Goal: Information Seeking & Learning: Learn about a topic

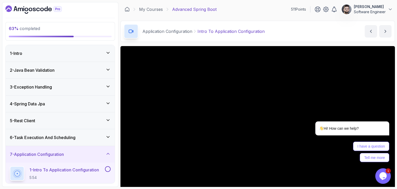
scroll to position [26, 0]
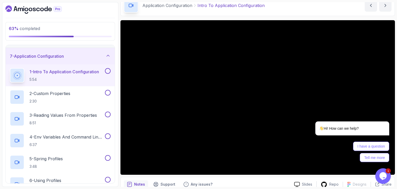
click at [221, 16] on div "Application Configuration Intro To Application Configuration Intro To Applicati…" at bounding box center [257, 5] width 274 height 21
click at [220, 16] on main "My Courses Advanced Spring Boot 511 Points Constantin Software Engineer 17 - Ap…" at bounding box center [257, 94] width 274 height 184
click at [263, 10] on div "Application Configuration Intro To Application Configuration" at bounding box center [194, 5] width 141 height 14
click at [263, 11] on div "Application Configuration Intro To Application Configuration" at bounding box center [194, 5] width 141 height 14
click at [385, 115] on icon "Chat attention grabber" at bounding box center [386, 113] width 5 height 5
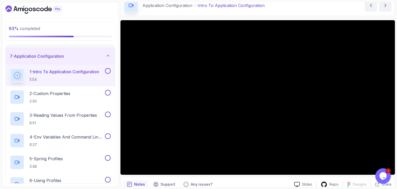
click at [384, 183] on button "Opens Chat This icon Opens the chat window." at bounding box center [383, 176] width 16 height 16
click at [385, 174] on icon "Chat widget" at bounding box center [383, 176] width 6 height 4
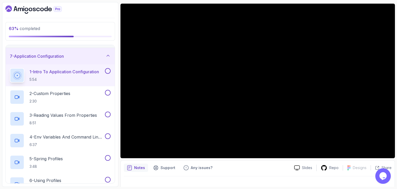
scroll to position [50, 0]
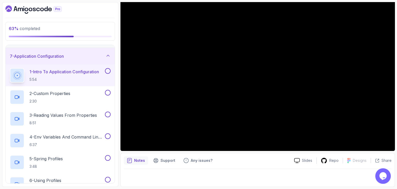
click at [365, 169] on div at bounding box center [258, 176] width 268 height 14
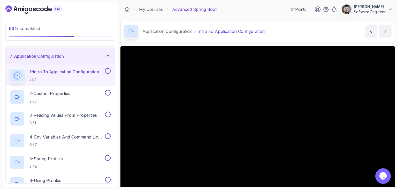
scroll to position [26, 0]
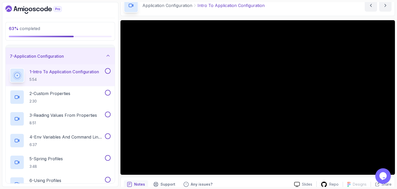
click at [233, 14] on div "Application Configuration Intro To Application Configuration Intro To Applicati…" at bounding box center [257, 5] width 274 height 21
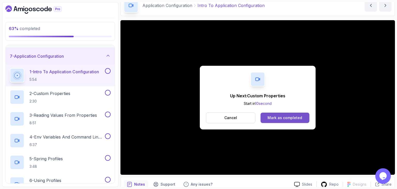
click at [269, 121] on button "Mark as completed" at bounding box center [284, 117] width 49 height 10
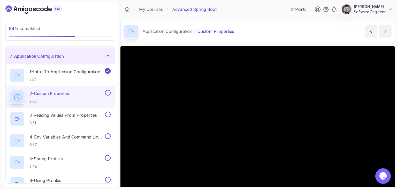
click at [242, 24] on div "Application Configuration Custom Properties Custom Properties by [PERSON_NAME]" at bounding box center [257, 31] width 274 height 21
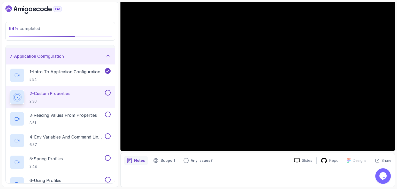
scroll to position [26, 0]
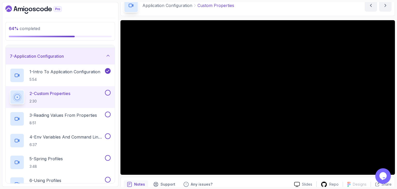
click at [242, 12] on div "Application Configuration Custom Properties Custom Properties by [PERSON_NAME]" at bounding box center [257, 5] width 274 height 21
click at [241, 12] on div "Application Configuration Custom Properties Custom Properties by [PERSON_NAME]" at bounding box center [257, 5] width 274 height 21
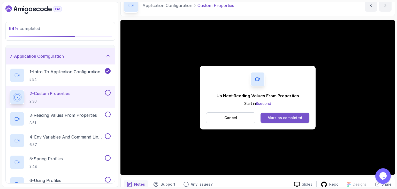
click at [274, 112] on button "Mark as completed" at bounding box center [284, 117] width 49 height 10
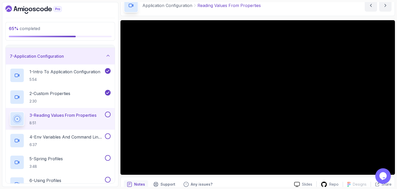
click at [311, 6] on div "Application Configuration Reading Values From Properties Reading Values From Pr…" at bounding box center [257, 5] width 274 height 21
click at [306, 14] on div "Application Configuration Reading Values From Properties Reading Values From Pr…" at bounding box center [257, 5] width 274 height 21
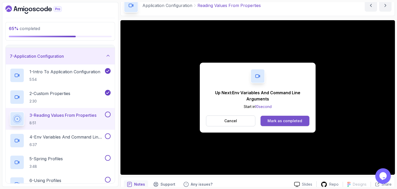
click at [277, 124] on button "Mark as completed" at bounding box center [284, 120] width 49 height 10
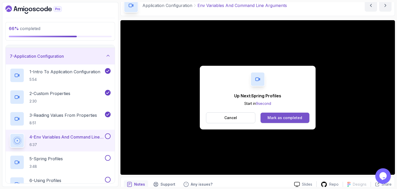
click at [302, 120] on button "Mark as completed" at bounding box center [284, 117] width 49 height 10
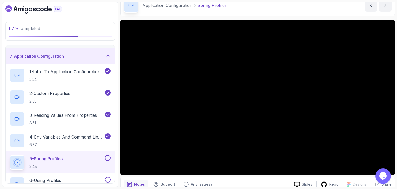
click at [242, 14] on div "Application Configuration Spring Profiles Spring Profiles by [PERSON_NAME]" at bounding box center [257, 5] width 274 height 21
click at [243, 19] on main "My Courses Advanced Spring Boot 511 Points Constantin Software Engineer 17 - Ap…" at bounding box center [257, 94] width 274 height 184
click at [244, 19] on main "My Courses Advanced Spring Boot 511 Points Constantin Software Engineer 17 - Ap…" at bounding box center [257, 94] width 274 height 184
click at [245, 17] on main "My Courses Advanced Spring Boot 511 Points Constantin Software Engineer 17 - Ap…" at bounding box center [257, 94] width 274 height 184
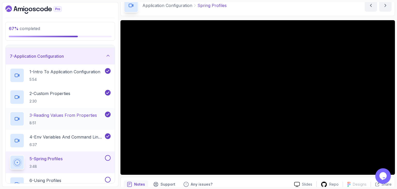
scroll to position [124, 0]
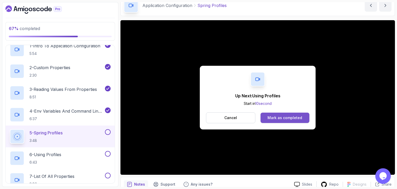
click at [273, 115] on div "Mark as completed" at bounding box center [284, 117] width 35 height 5
